Goal: Use online tool/utility: Utilize a website feature to perform a specific function

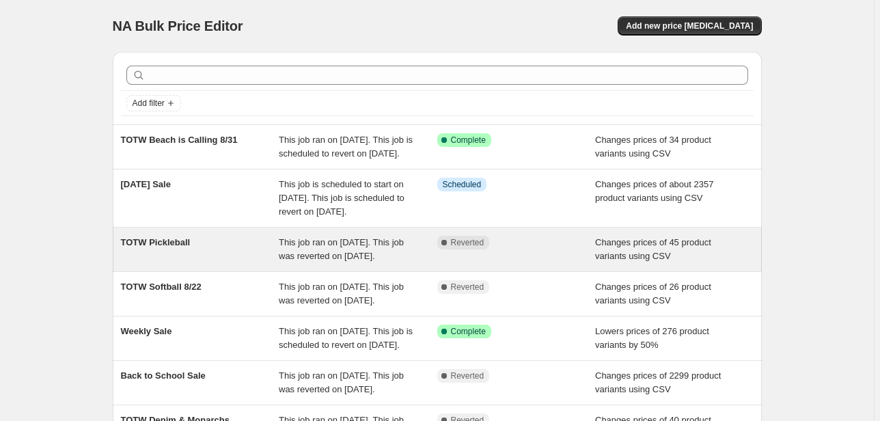
click at [269, 263] on div "TOTW Pickleball" at bounding box center [200, 249] width 159 height 27
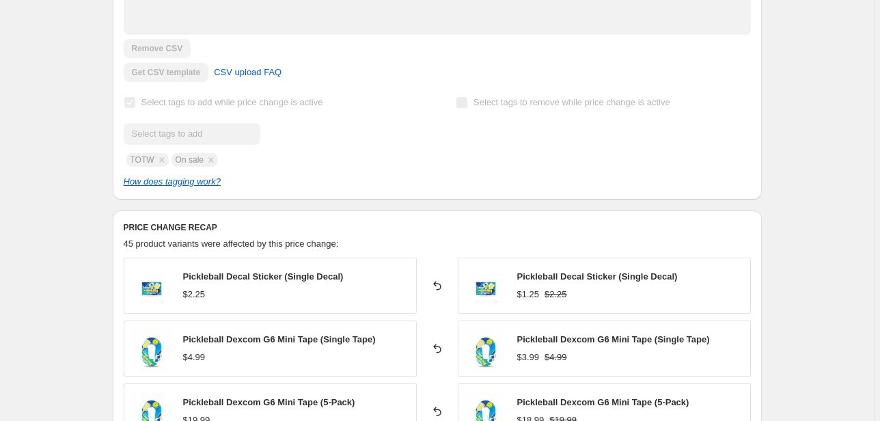
scroll to position [601, 0]
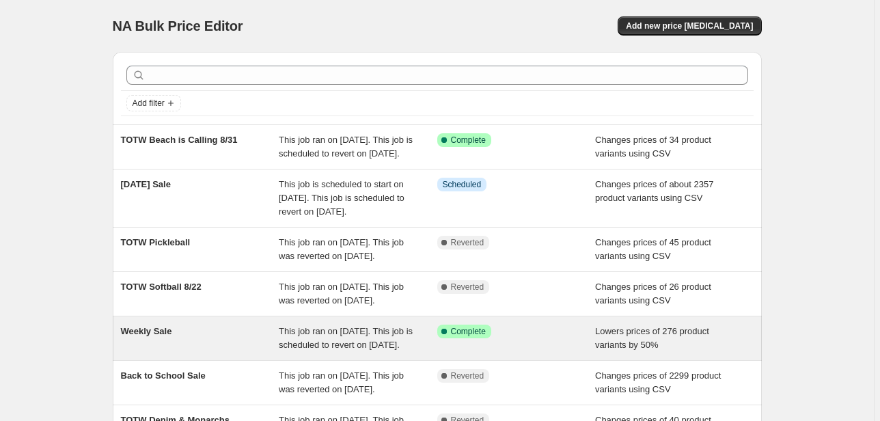
click at [460, 337] on span "Complete" at bounding box center [468, 331] width 35 height 11
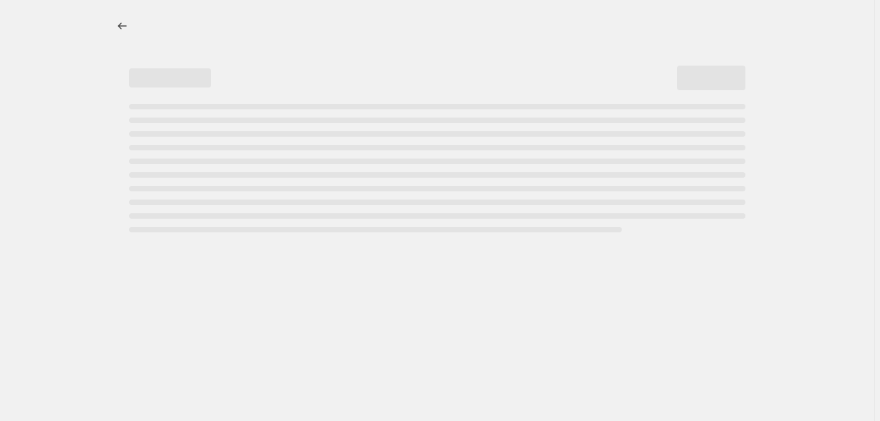
select select "percentage"
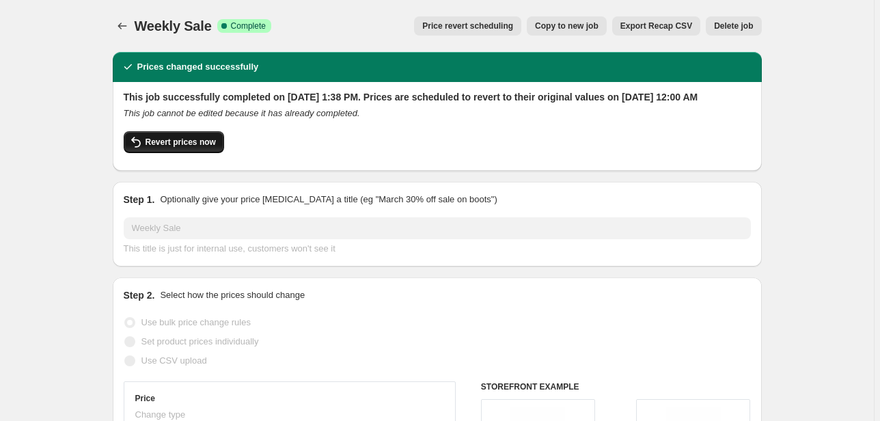
click at [169, 148] on span "Revert prices now" at bounding box center [181, 142] width 70 height 11
checkbox input "false"
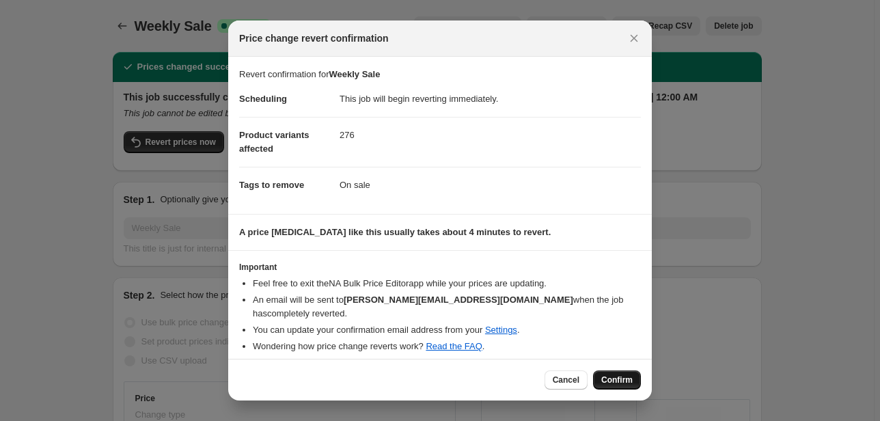
click at [614, 382] on span "Confirm" at bounding box center [616, 379] width 31 height 11
